Goal: Task Accomplishment & Management: Use online tool/utility

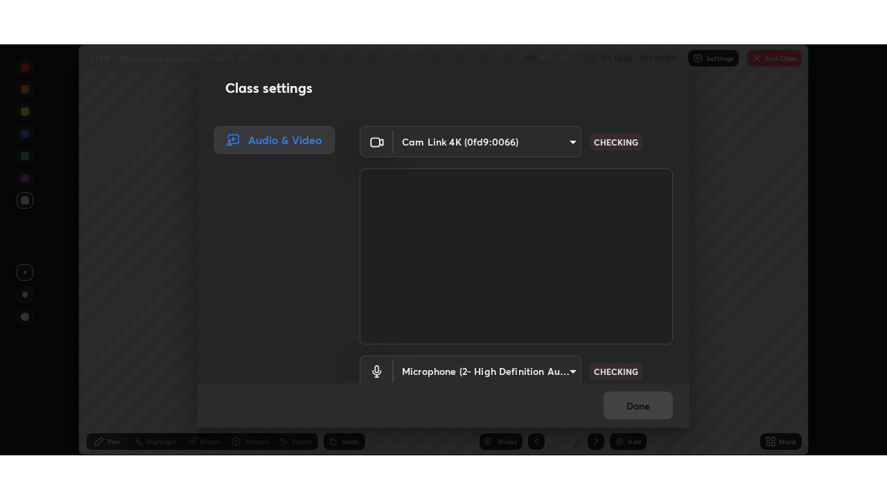
scroll to position [58, 0]
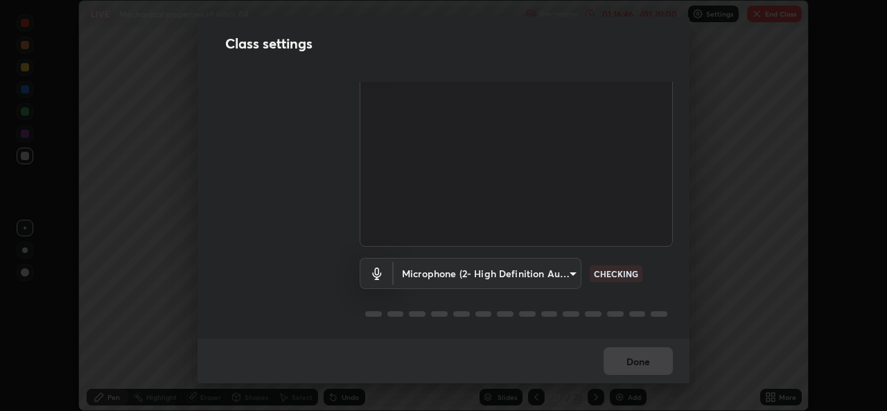
click at [563, 264] on body "Erase all LIVE Mechanical properties of solids 04 Recording 01:16:46 / 01:20:00…" at bounding box center [443, 205] width 887 height 411
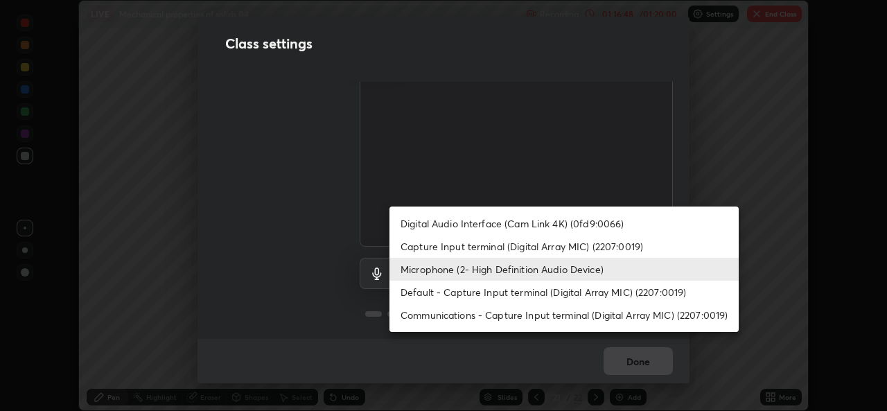
click at [483, 292] on li "Default - Capture Input terminal (Digital Array MIC) (2207:0019)" at bounding box center [563, 292] width 349 height 23
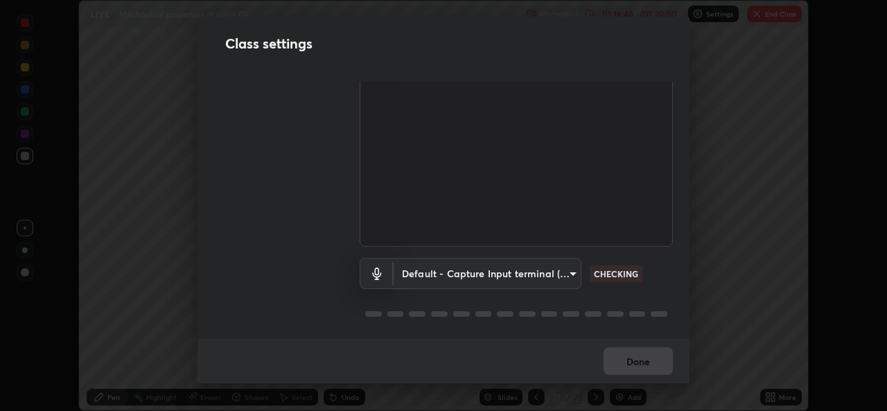
click at [506, 270] on body "Erase all LIVE Mechanical properties of solids 04 Recording 01:16:48 / 01:20:00…" at bounding box center [443, 205] width 887 height 411
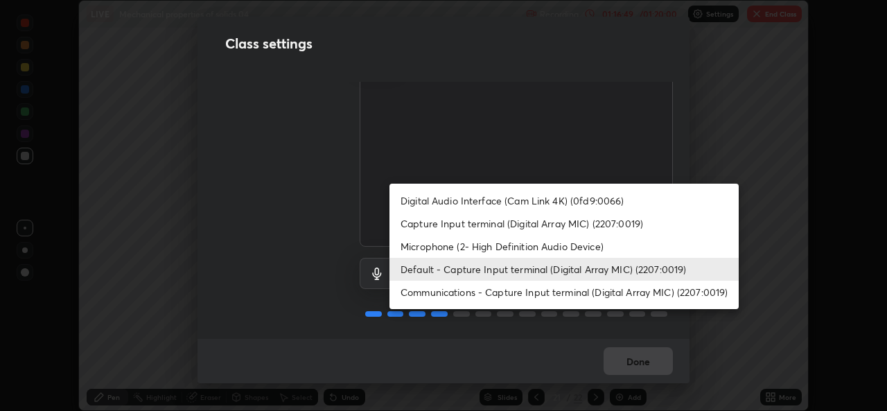
click at [486, 249] on li "Microphone (2- High Definition Audio Device)" at bounding box center [563, 246] width 349 height 23
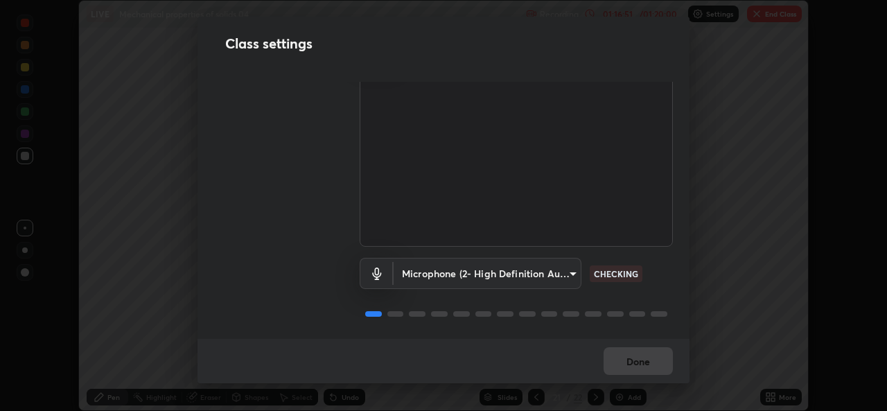
click at [558, 267] on body "Erase all LIVE Mechanical properties of solids 04 Recording 01:16:51 / 01:20:00…" at bounding box center [443, 205] width 887 height 411
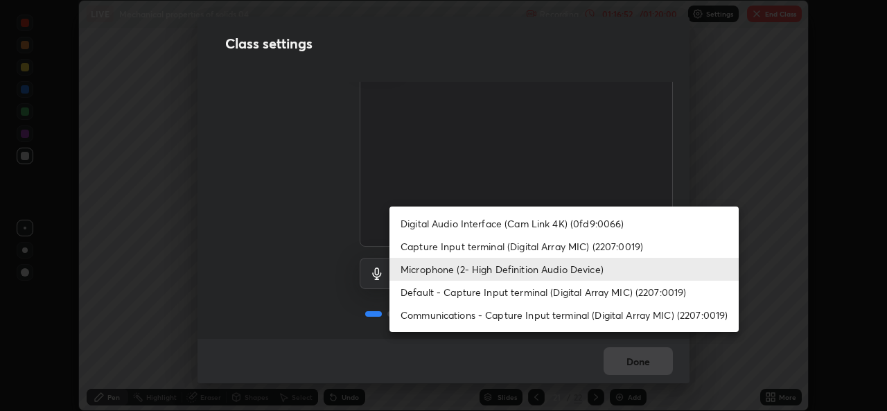
click at [514, 293] on li "Default - Capture Input terminal (Digital Array MIC) (2207:0019)" at bounding box center [563, 292] width 349 height 23
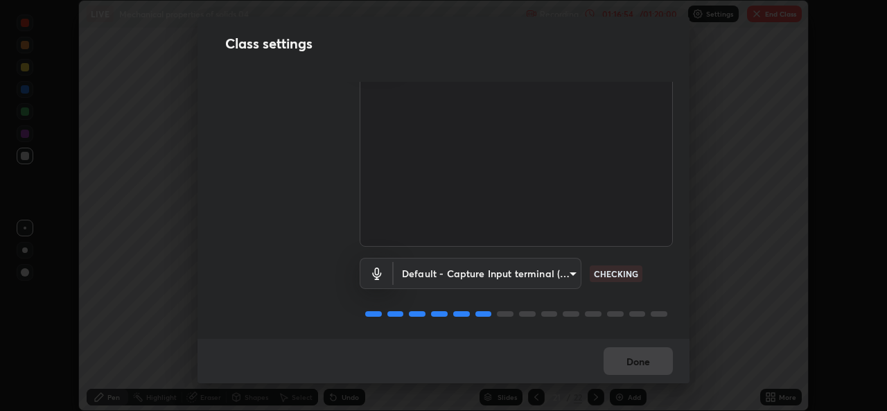
click at [563, 271] on body "Erase all LIVE Mechanical properties of solids 04 Recording 01:16:54 / 01:20:00…" at bounding box center [443, 205] width 887 height 411
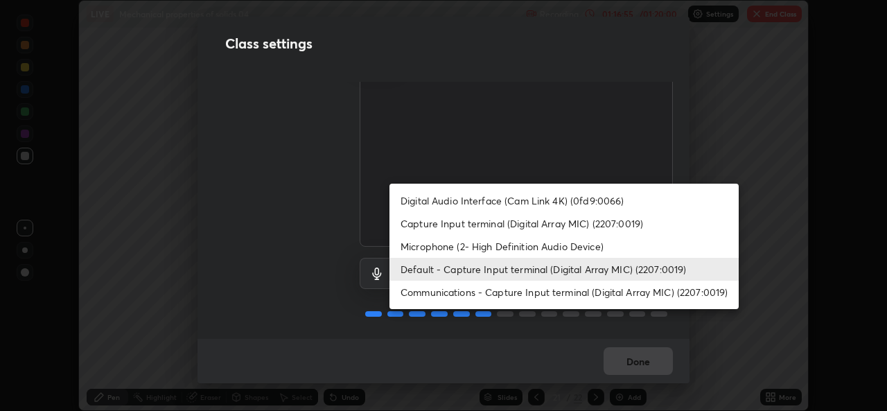
click at [545, 245] on li "Microphone (2- High Definition Audio Device)" at bounding box center [563, 246] width 349 height 23
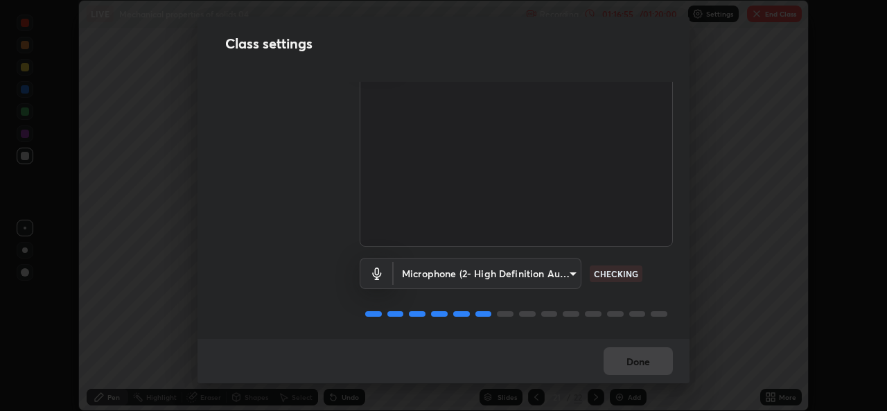
type input "36cd9f89a23acff87b04cca3604351d0b29241054667b16386bdc59ab177bbc1"
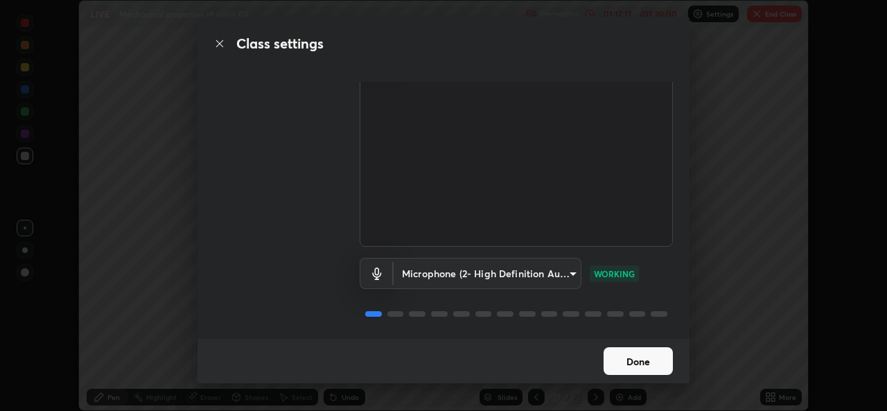
click at [633, 351] on button "Done" at bounding box center [638, 361] width 69 height 28
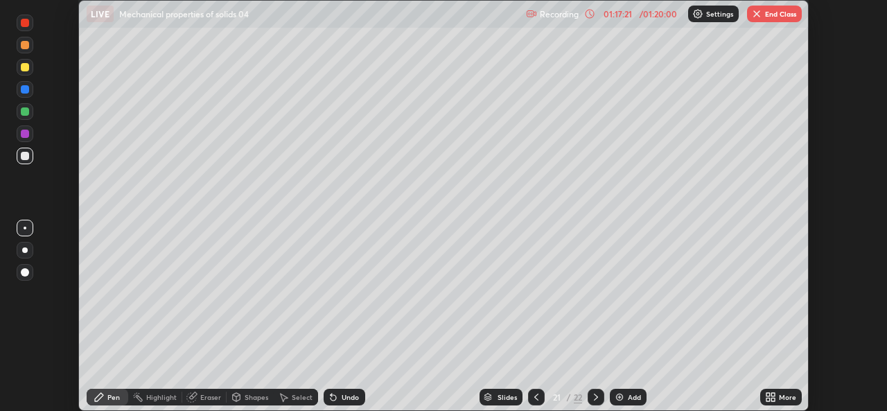
click at [452, 15] on div "LIVE Mechanical properties of solids 04" at bounding box center [304, 14] width 434 height 28
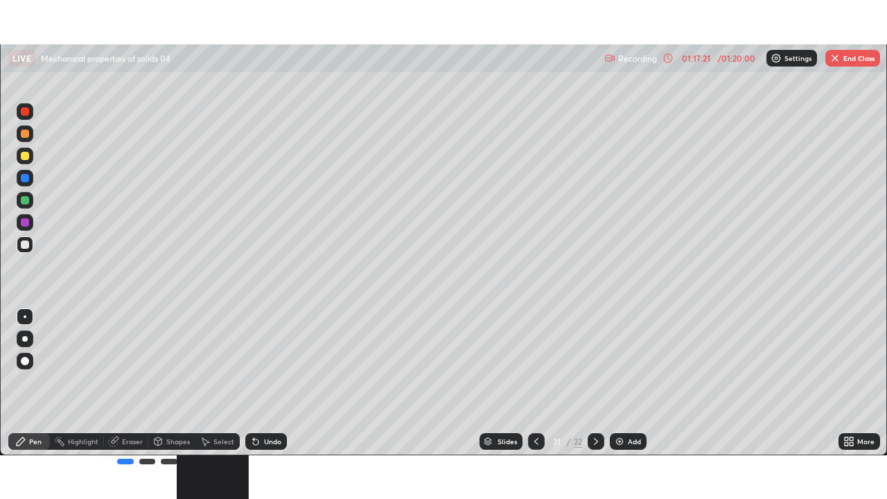
scroll to position [499, 887]
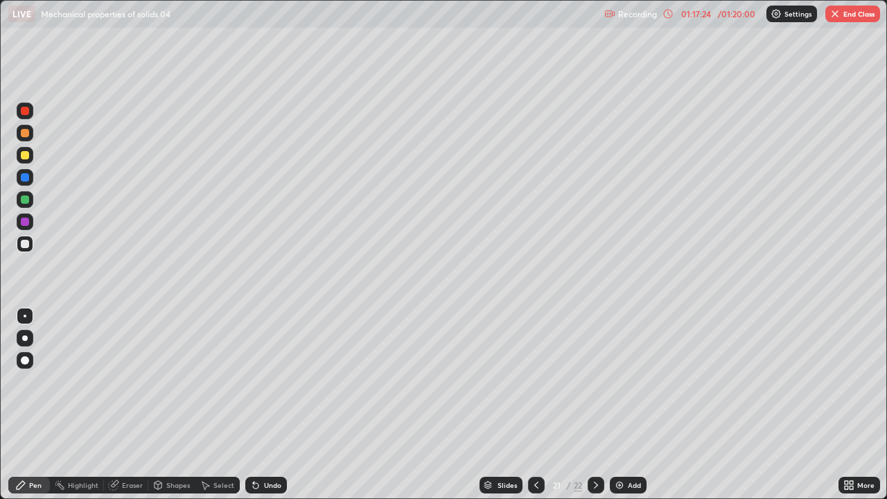
click at [842, 15] on button "End Class" at bounding box center [852, 14] width 55 height 17
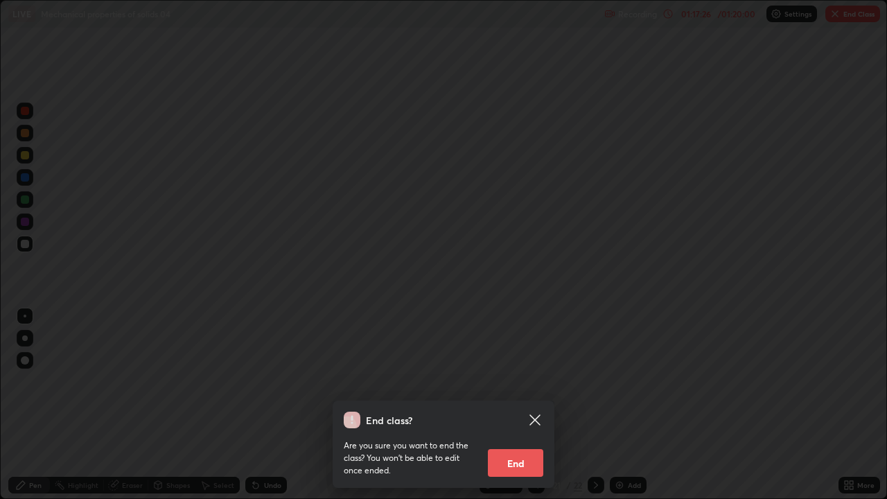
click at [513, 410] on button "End" at bounding box center [515, 463] width 55 height 28
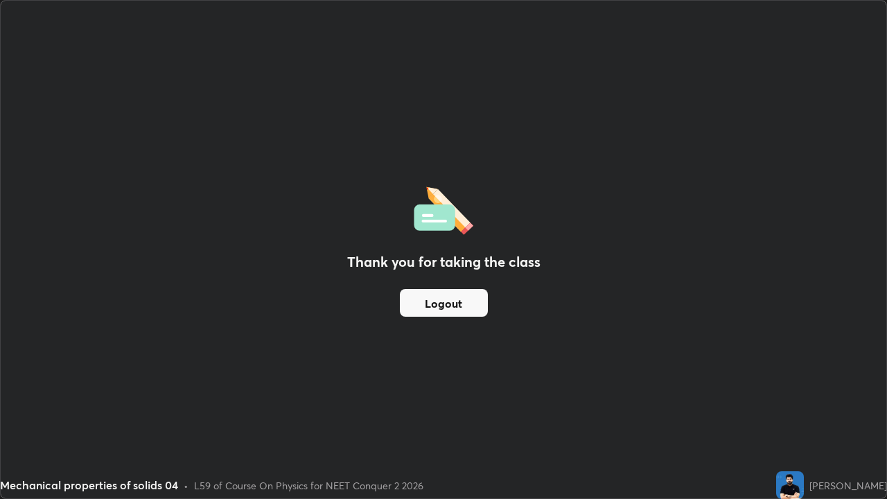
click at [456, 301] on button "Logout" at bounding box center [444, 303] width 88 height 28
